Goal: Task Accomplishment & Management: Check status

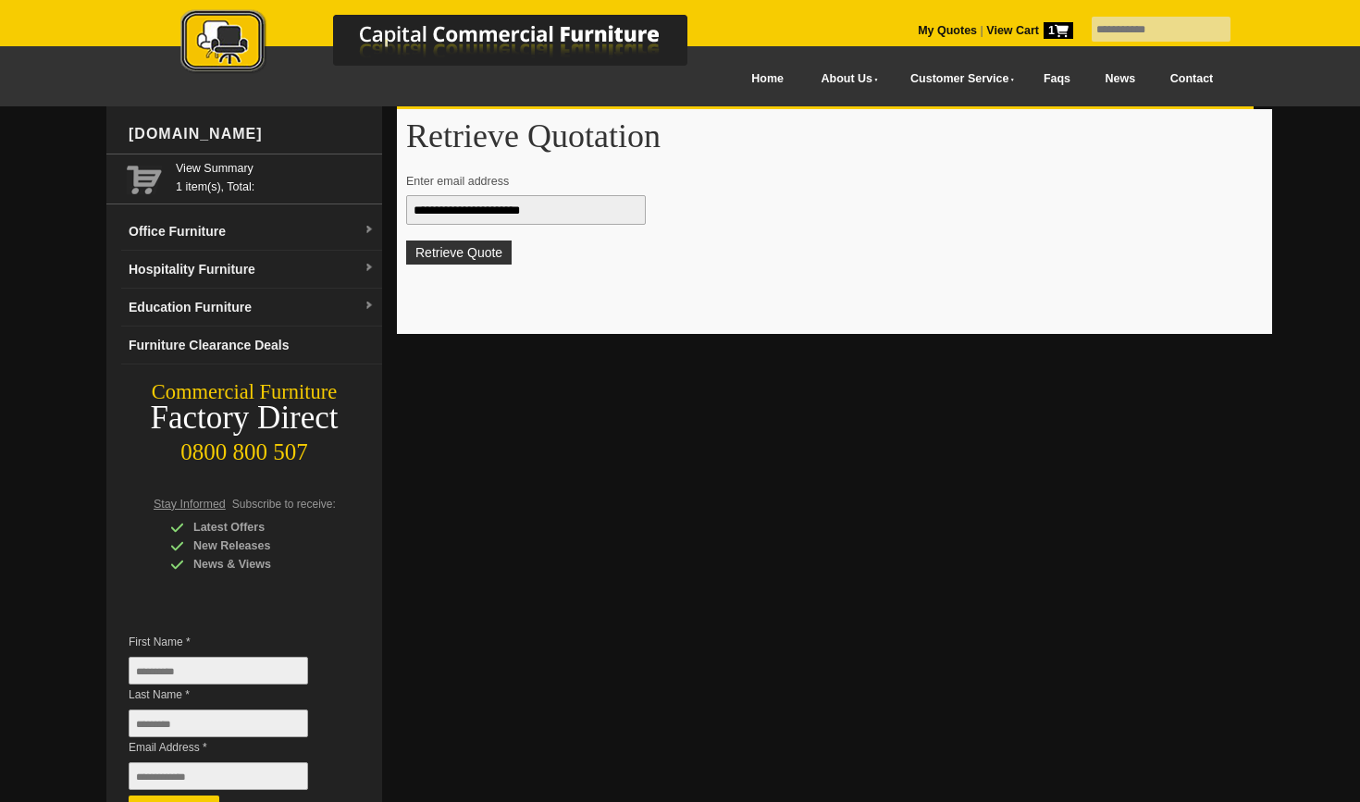
type input "**********"
click at [460, 252] on button "Retrieve Quote" at bounding box center [458, 253] width 105 height 24
type input "**********"
click at [456, 260] on button "Retrieve Quote" at bounding box center [458, 253] width 105 height 24
type input "**********"
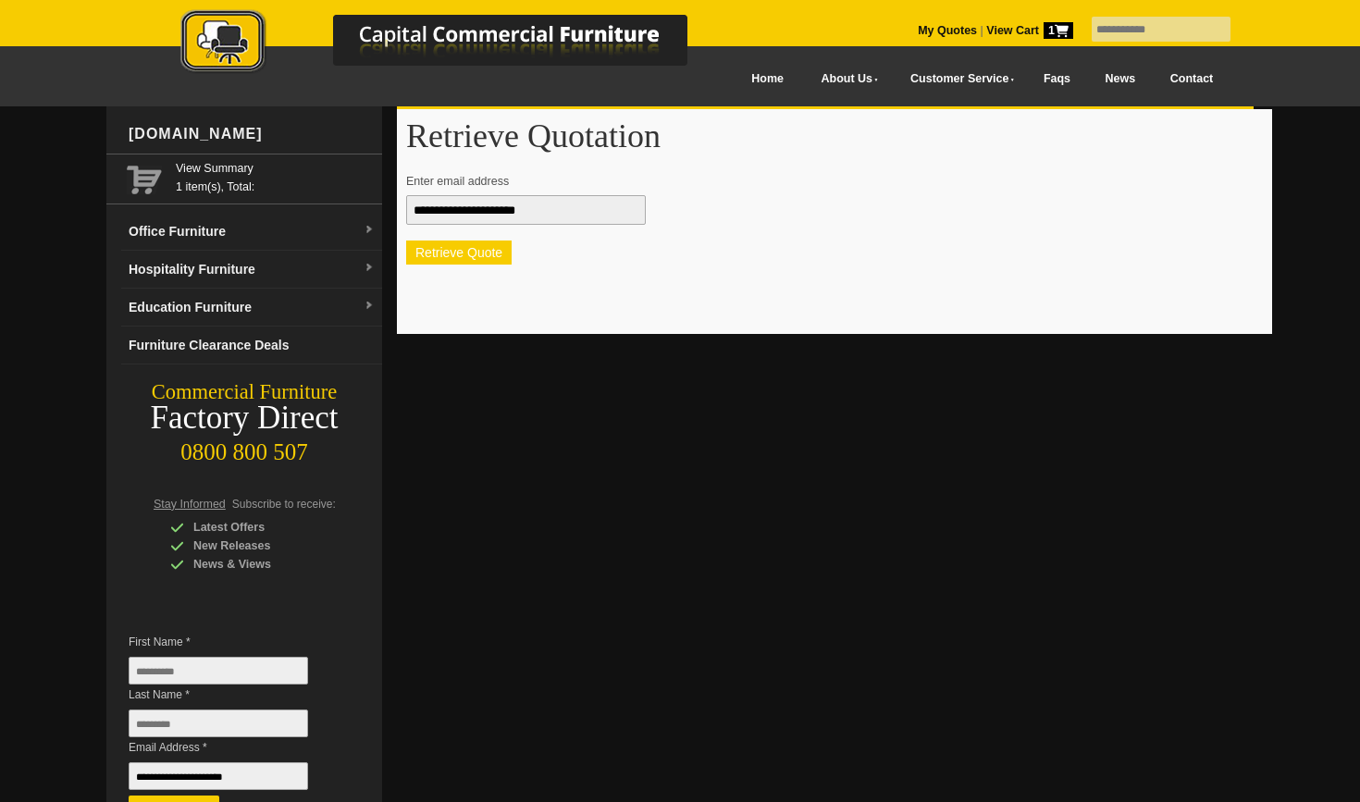
click at [454, 257] on button "Retrieve Quote" at bounding box center [458, 253] width 105 height 24
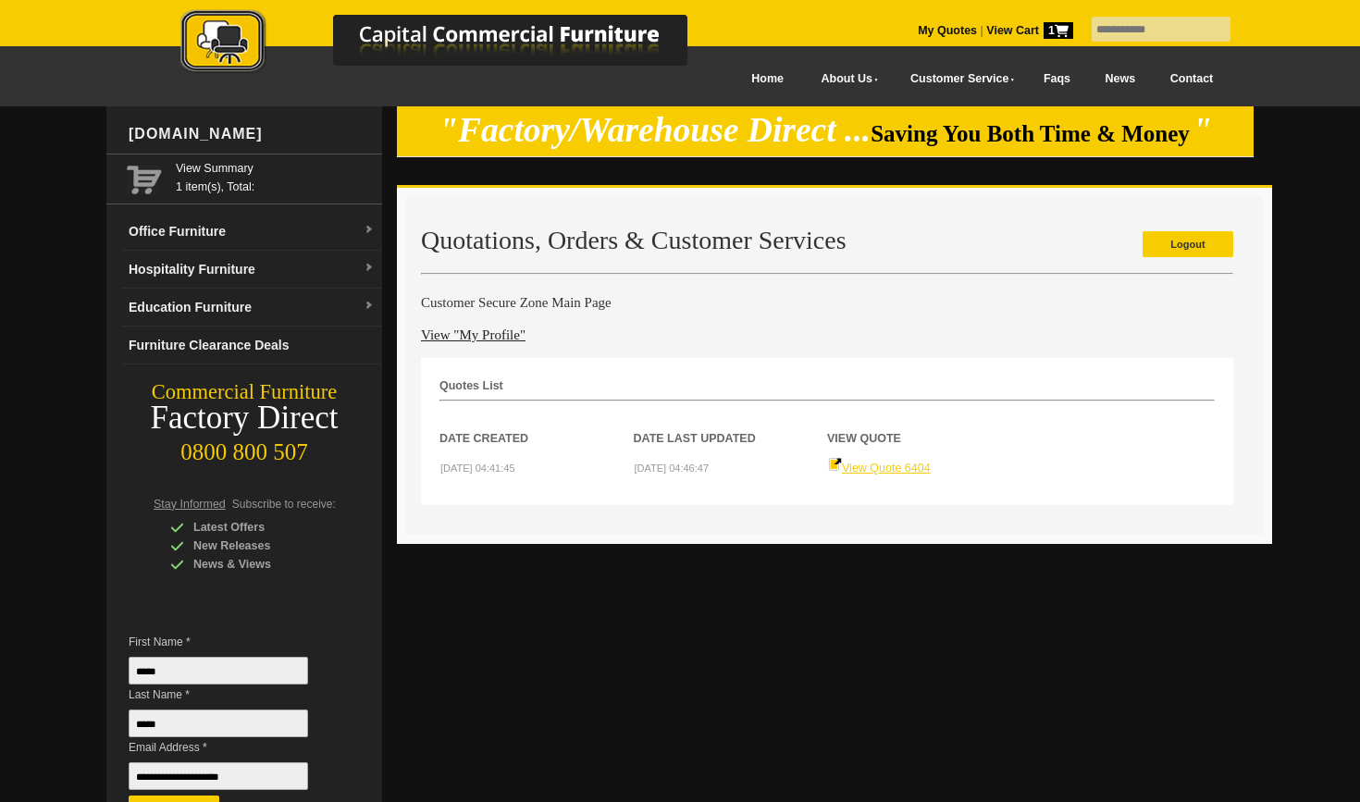
click at [875, 470] on link "View Quote 6404" at bounding box center [879, 468] width 103 height 13
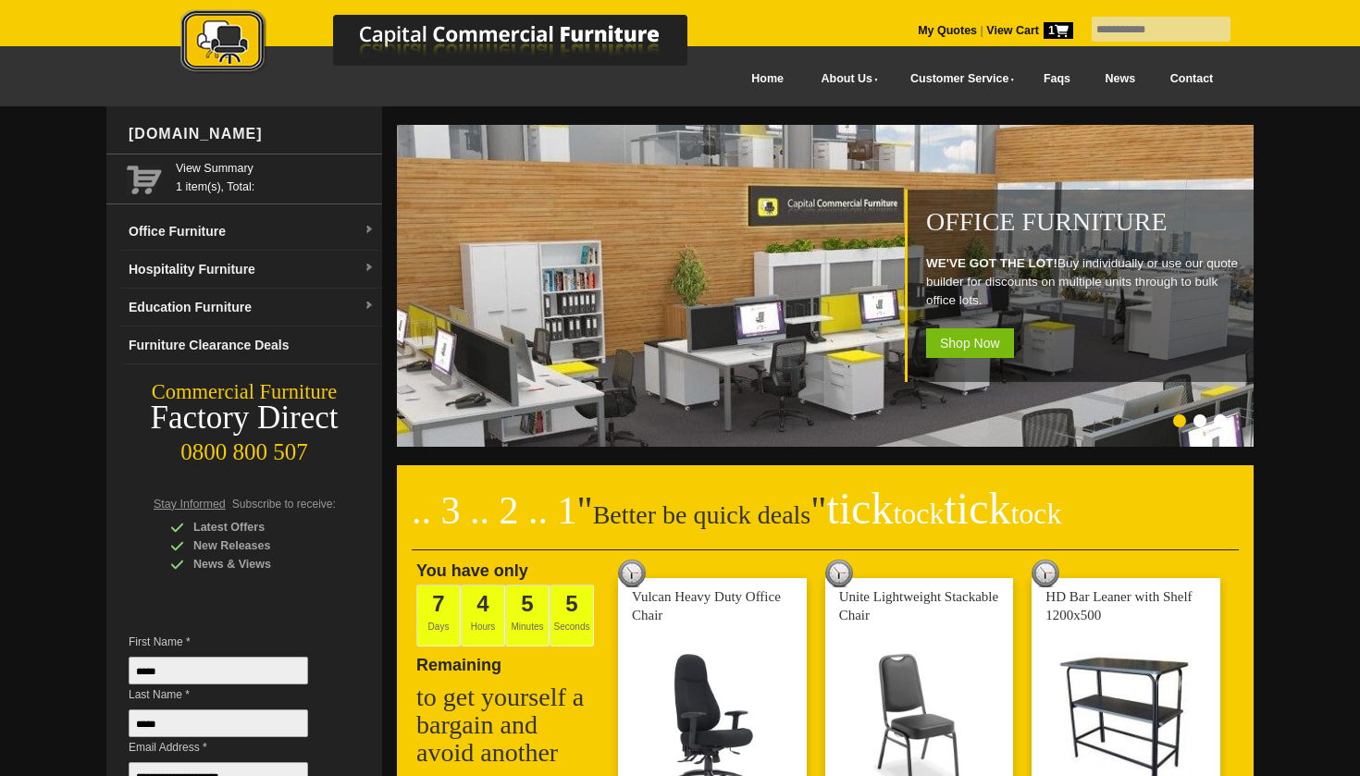
click at [1191, 80] on link "Contact" at bounding box center [1192, 79] width 78 height 42
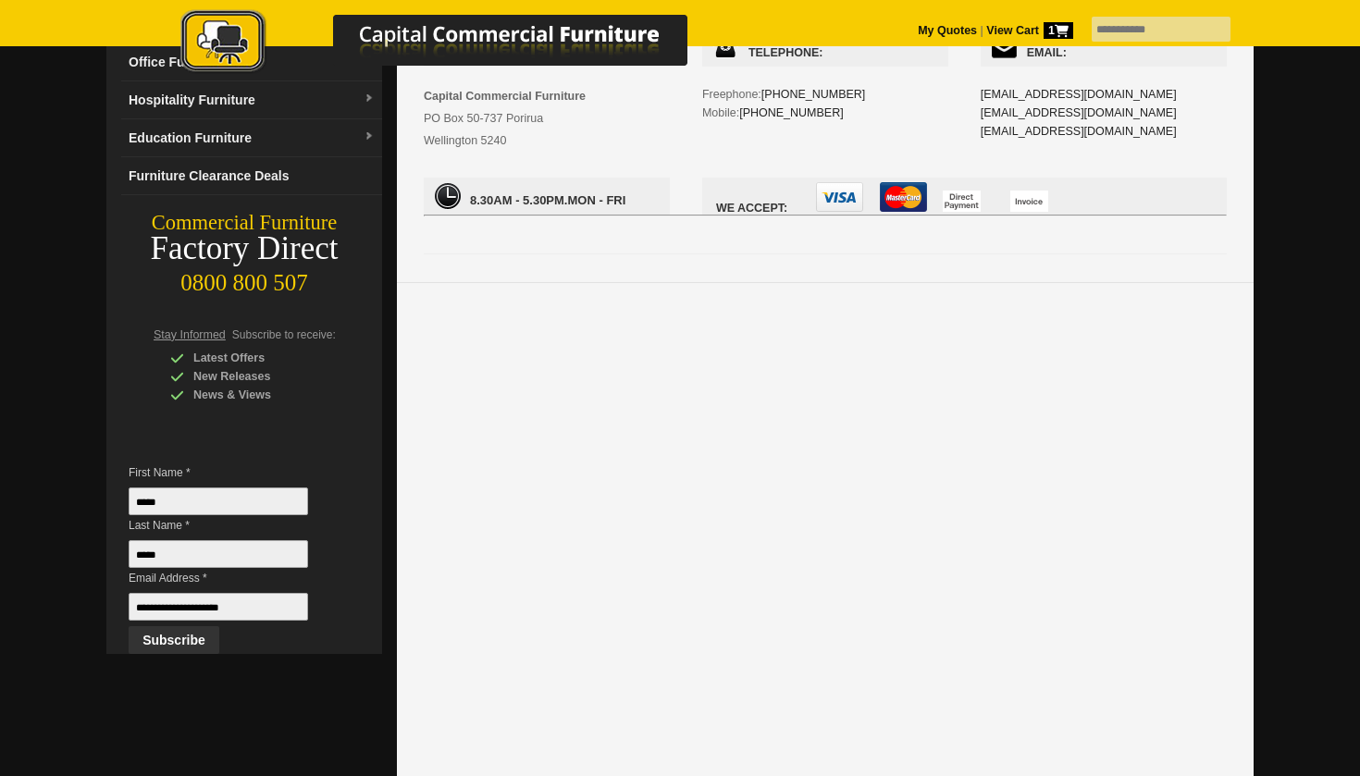
scroll to position [180, 0]
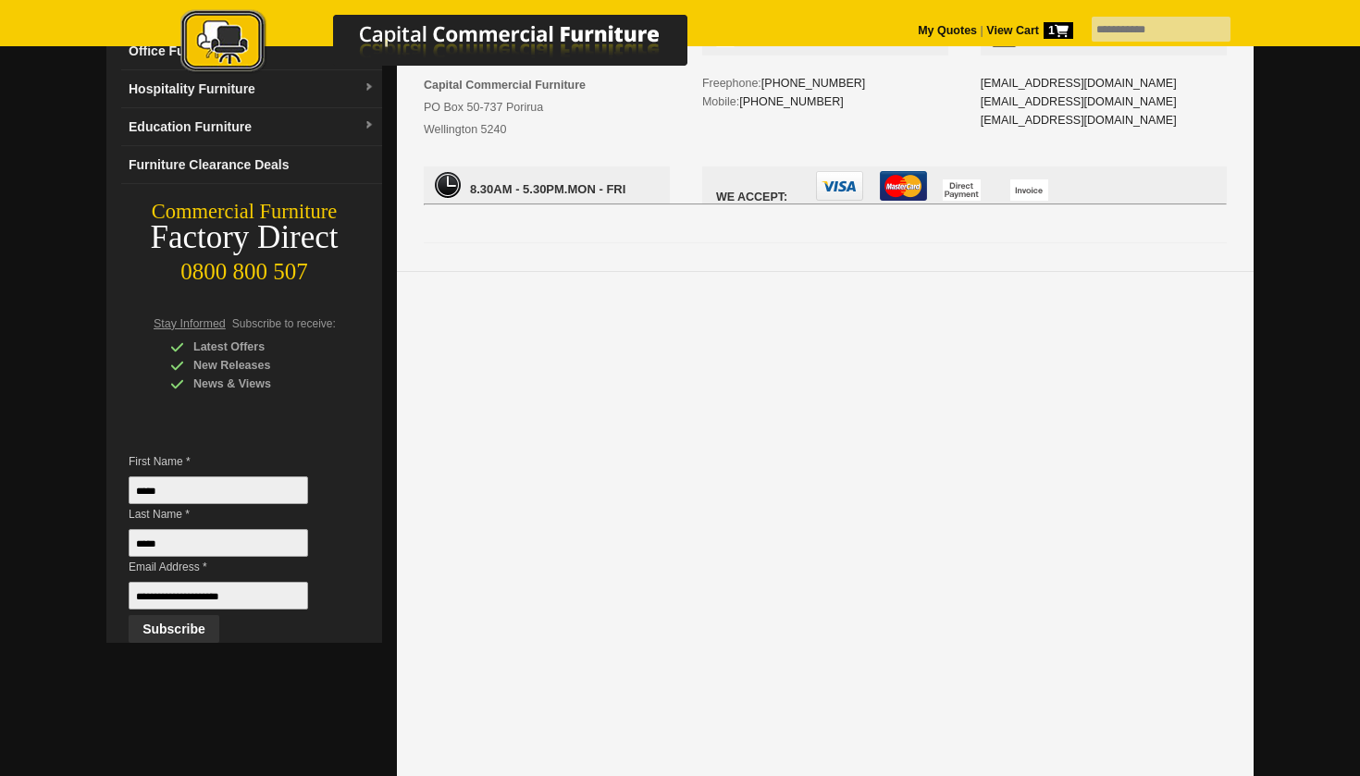
drag, startPoint x: 1295, startPoint y: 328, endPoint x: 1290, endPoint y: 239, distance: 89.9
click at [1290, 239] on div at bounding box center [680, 711] width 1360 height 1571
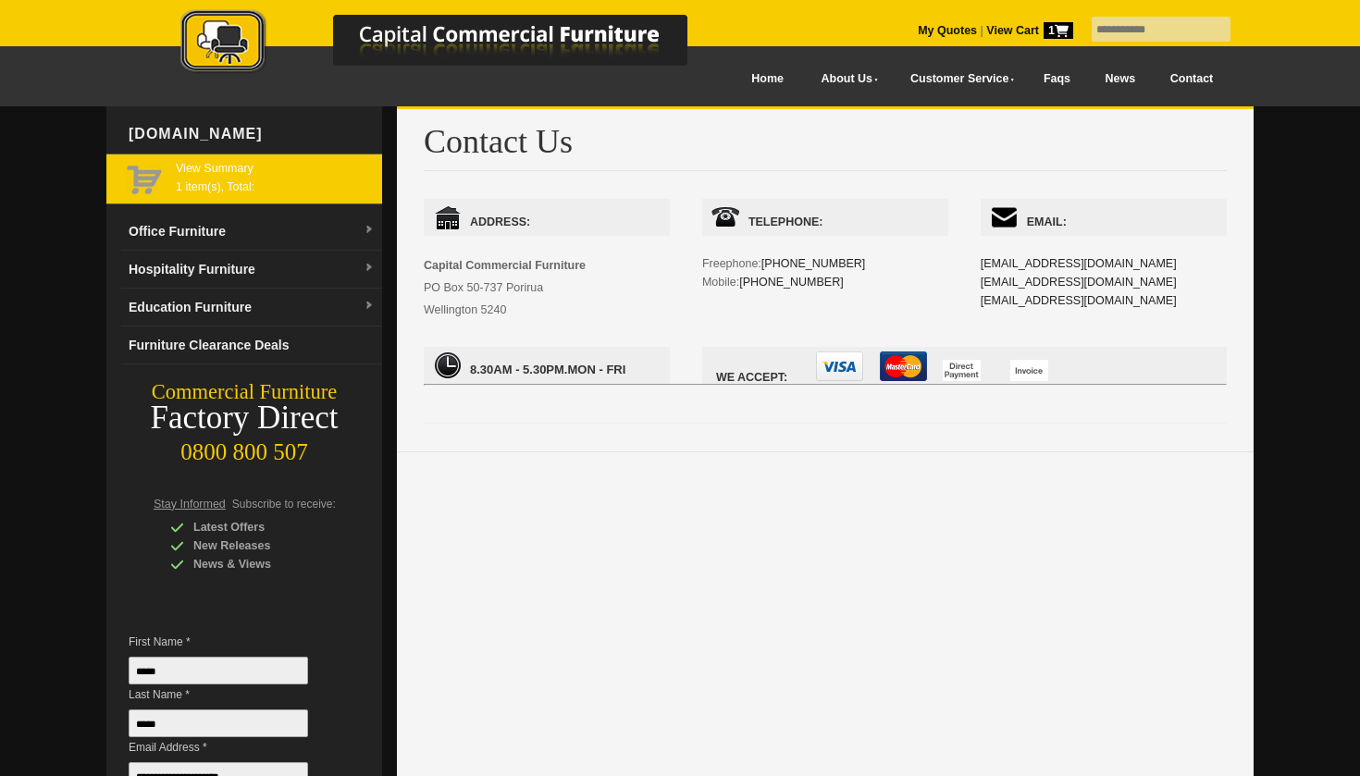
scroll to position [0, 0]
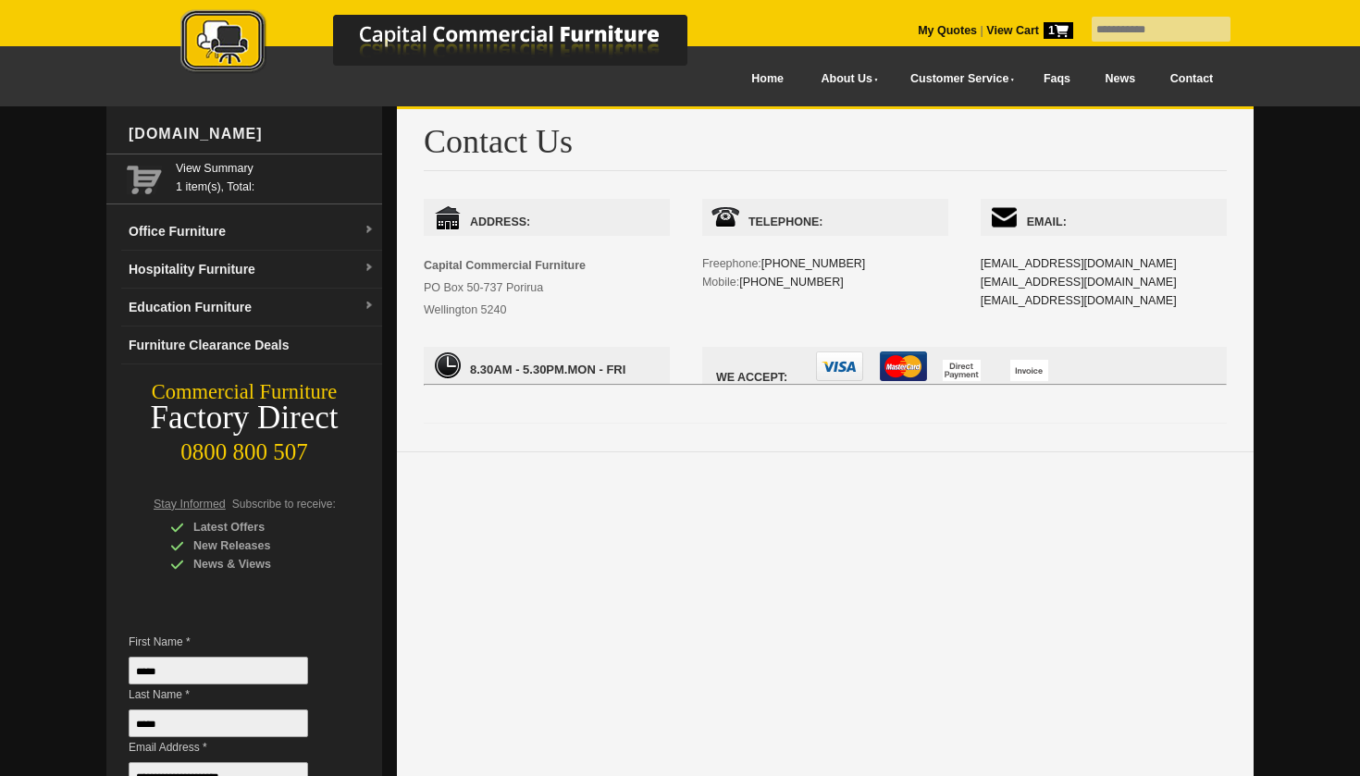
click at [766, 83] on div at bounding box center [454, 41] width 648 height 100
click at [840, 77] on link "About Us" at bounding box center [845, 79] width 89 height 42
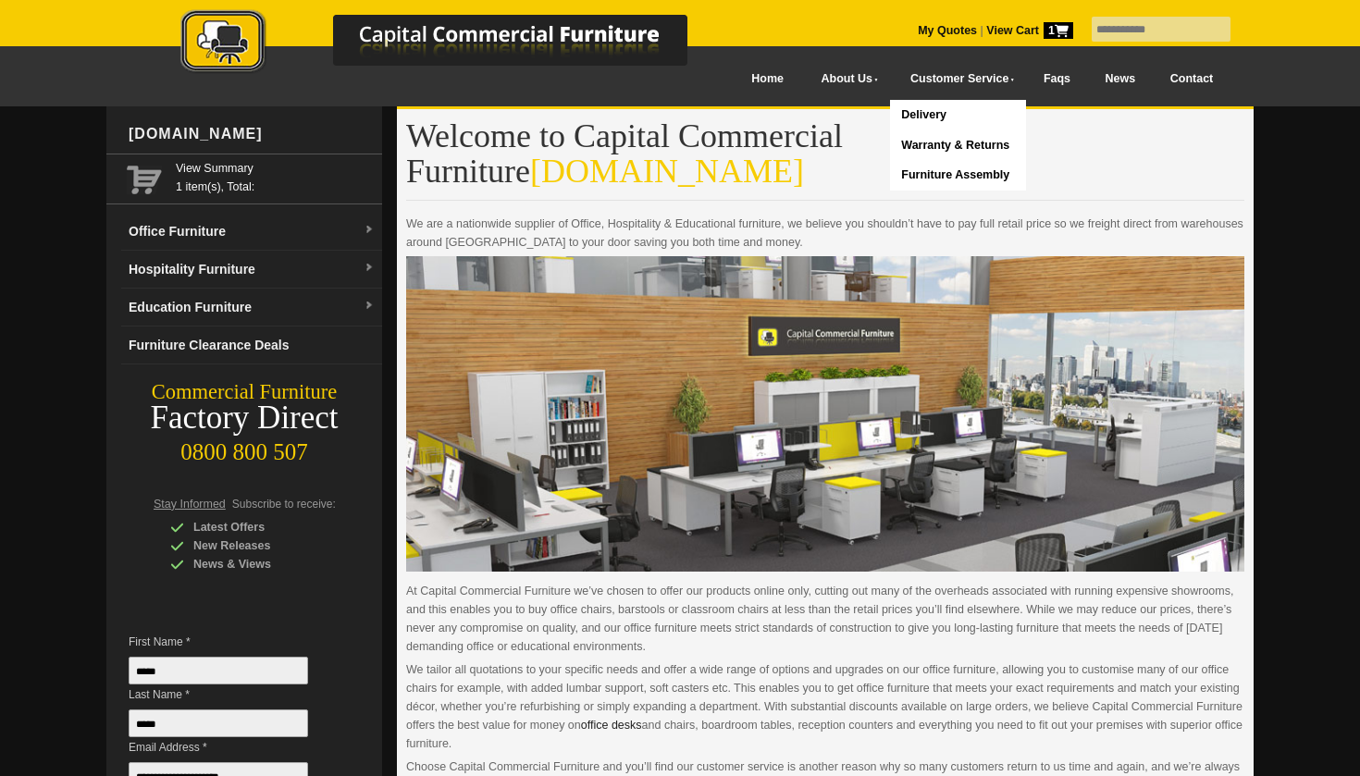
click at [934, 85] on link "Customer Service" at bounding box center [958, 79] width 136 height 42
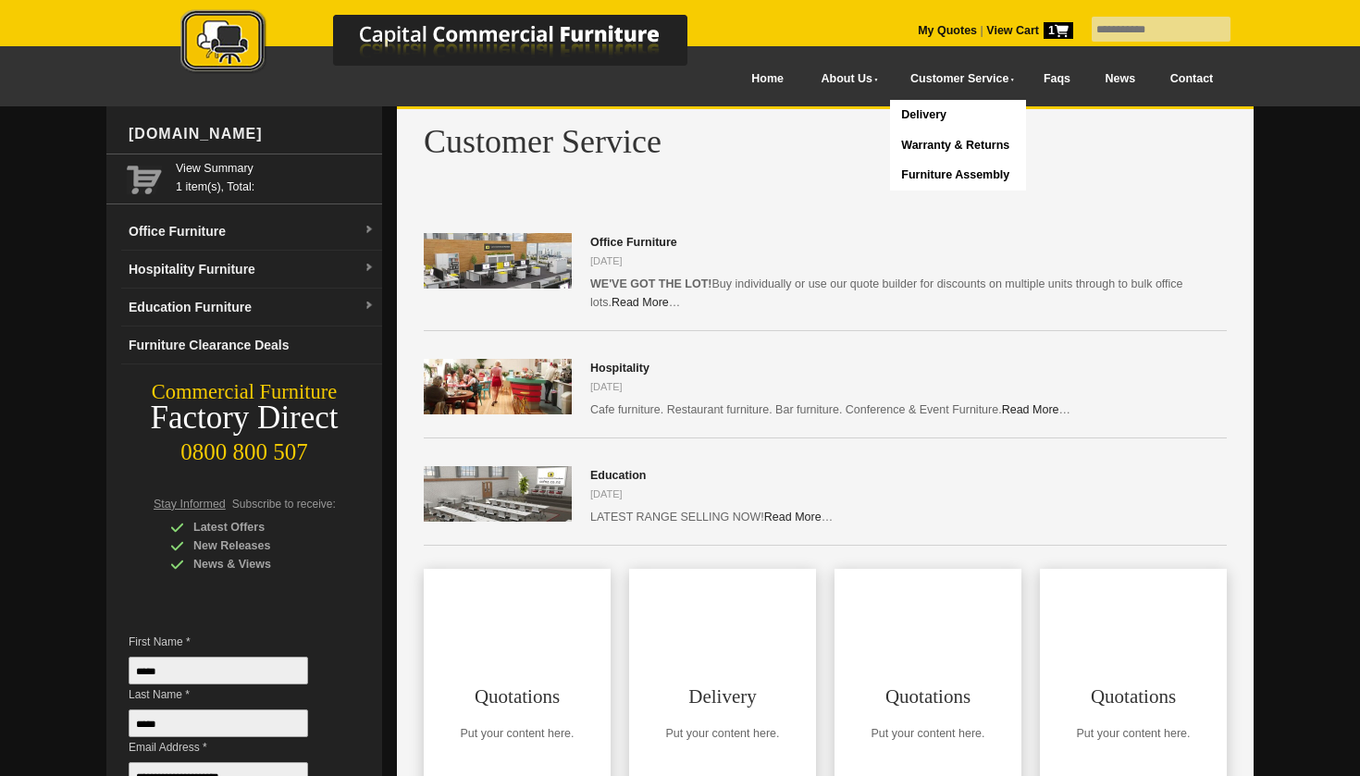
click at [924, 173] on link "Furniture Assembly" at bounding box center [958, 175] width 136 height 31
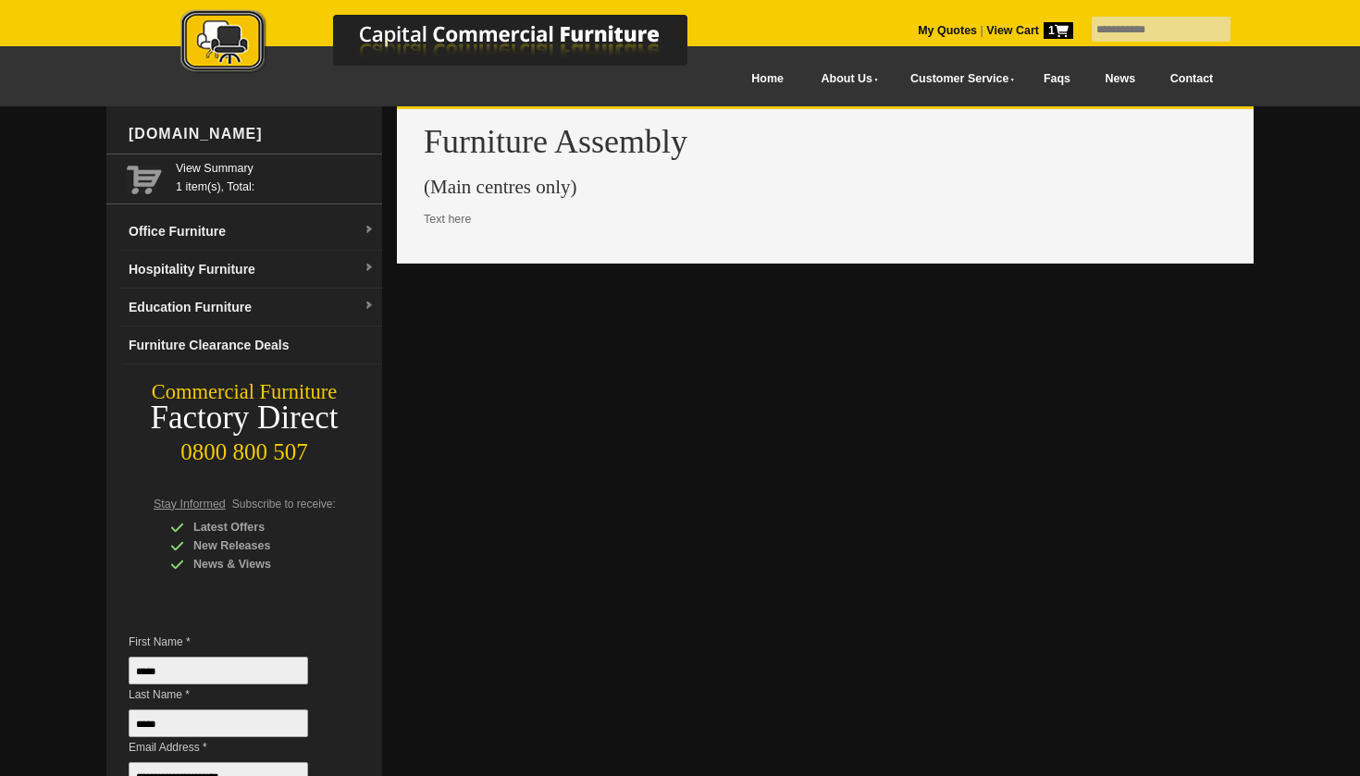
click at [1057, 80] on link "Faqs" at bounding box center [1057, 79] width 62 height 42
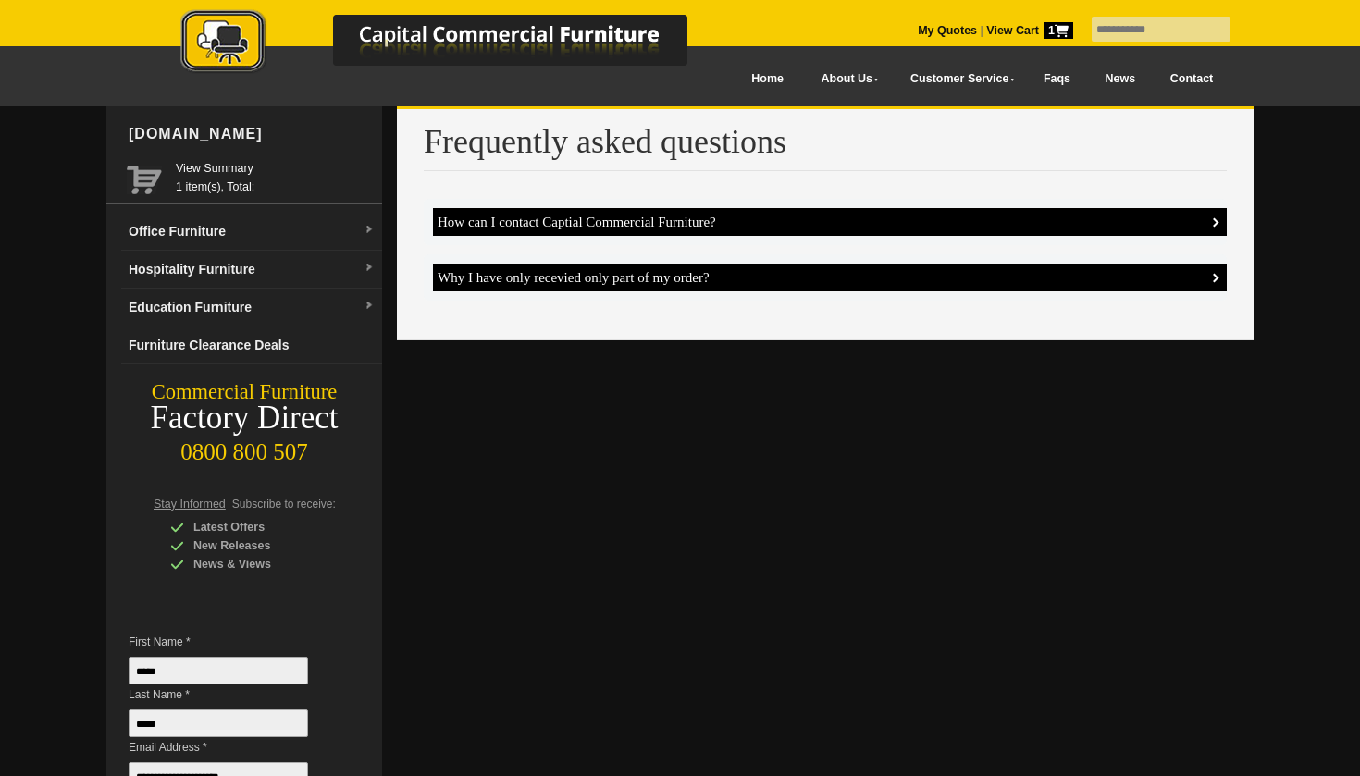
click at [1211, 223] on span at bounding box center [1214, 221] width 9 height 9
click at [1215, 282] on span at bounding box center [1214, 277] width 9 height 9
click at [1138, 77] on link "News" at bounding box center [1120, 79] width 65 height 42
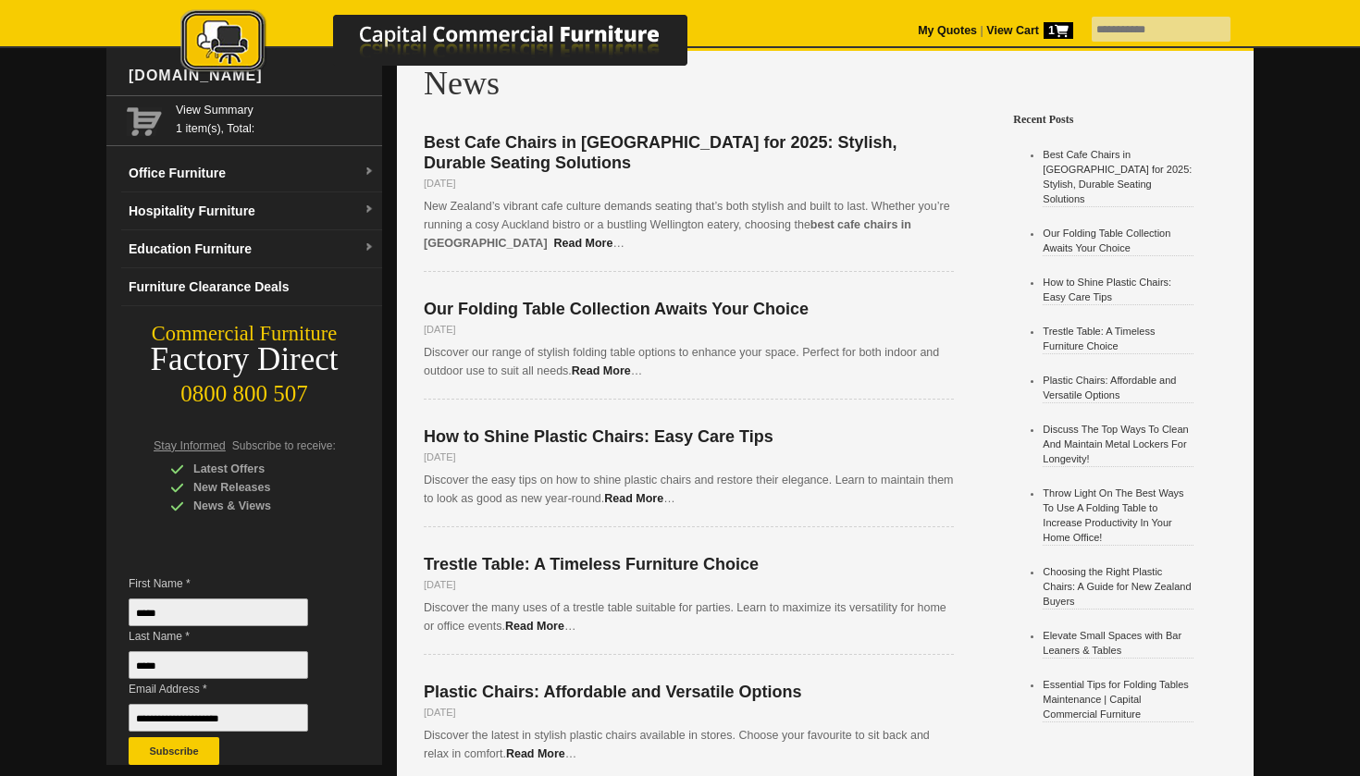
scroll to position [57, 0]
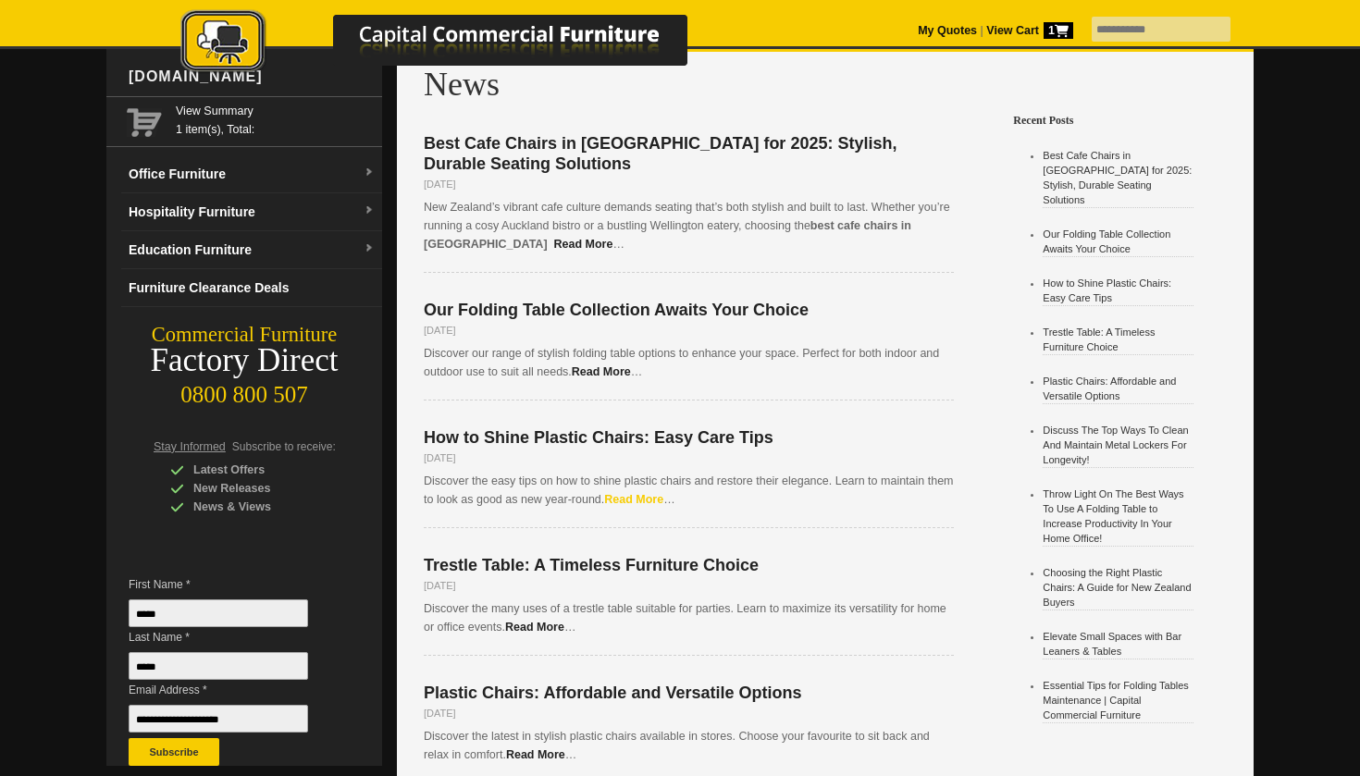
click at [626, 493] on link "Read More" at bounding box center [633, 499] width 59 height 13
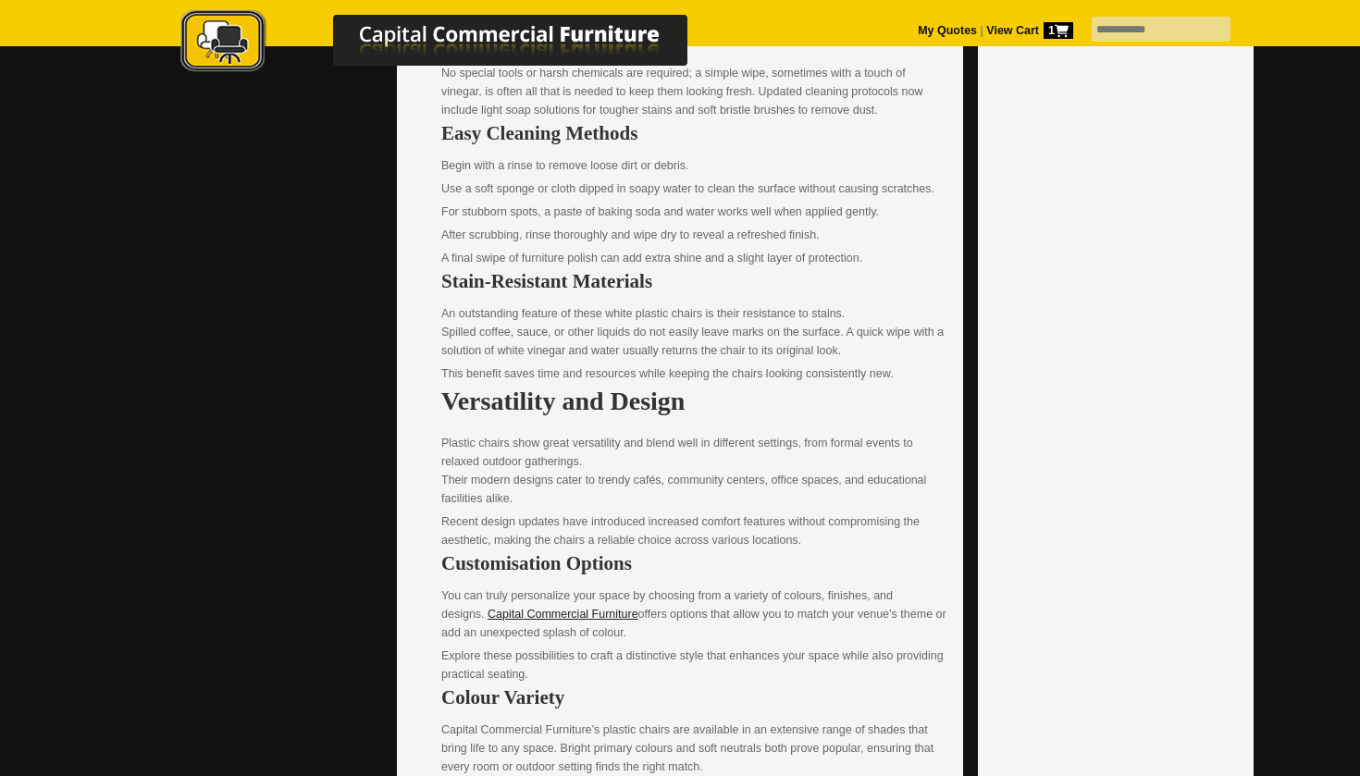
scroll to position [1205, 0]
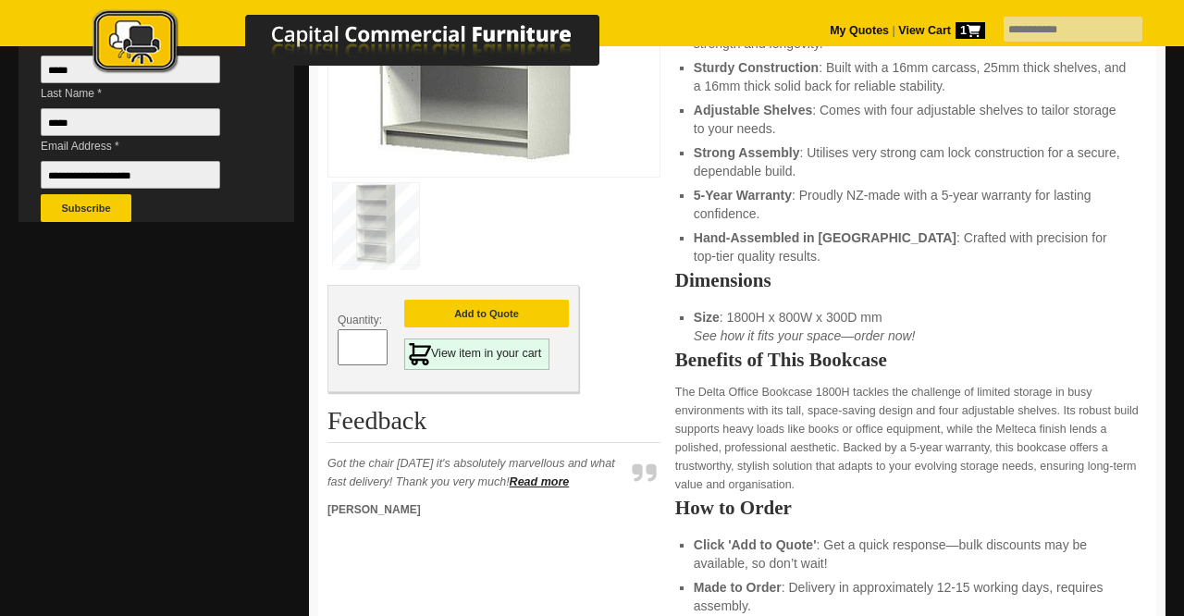
scroll to position [789, 0]
